Goal: Information Seeking & Learning: Understand process/instructions

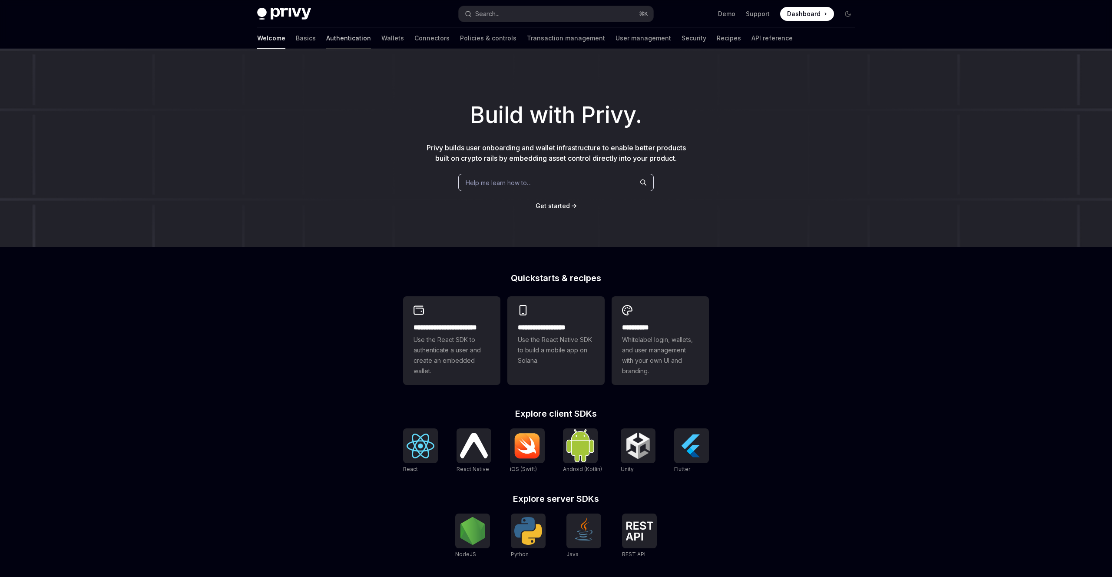
click at [326, 42] on link "Authentication" at bounding box center [348, 38] width 45 height 21
type textarea "*"
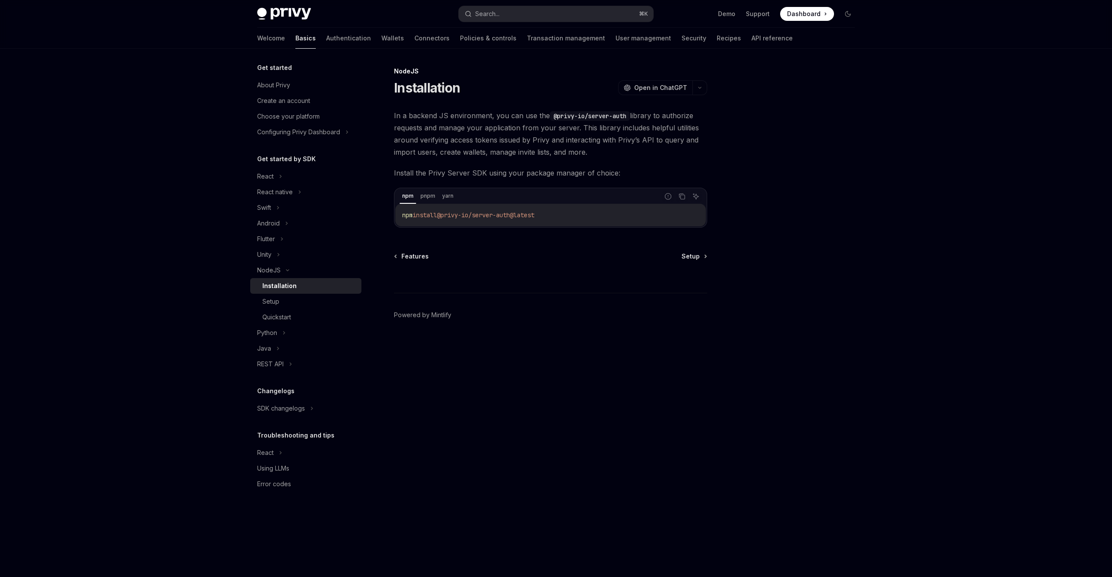
click at [520, 218] on span "@privy-io/server-auth@latest" at bounding box center [485, 215] width 97 height 8
click at [519, 217] on span "@privy-io/server-auth@latest" at bounding box center [485, 215] width 97 height 8
copy div "npm install @privy-io/server-auth@latest"
click at [449, 210] on code "npm install @privy-io/server-auth@latest" at bounding box center [550, 215] width 297 height 10
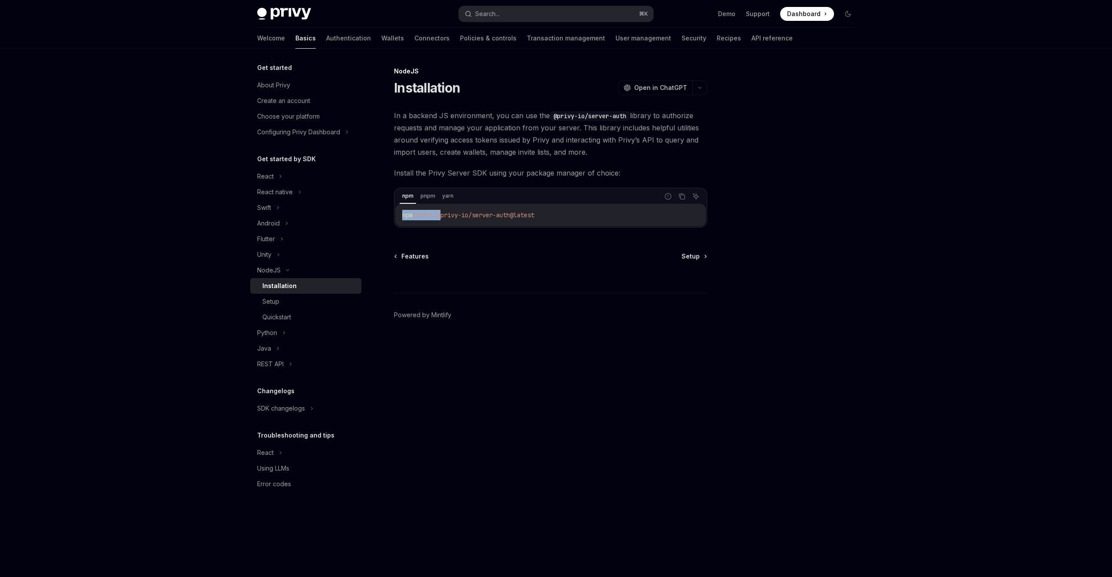
drag, startPoint x: 447, startPoint y: 215, endPoint x: 616, endPoint y: 213, distance: 169.4
click at [636, 212] on code "npm install @privy-io/server-auth@latest" at bounding box center [550, 215] width 297 height 10
click at [684, 197] on icon "Copy the contents from the code block" at bounding box center [681, 196] width 7 height 7
click at [157, 253] on div "Privy Docs home page Search... ⌘ K Demo Support Dashboard Dashboard Search... N…" at bounding box center [556, 288] width 1112 height 577
